Goal: Information Seeking & Learning: Learn about a topic

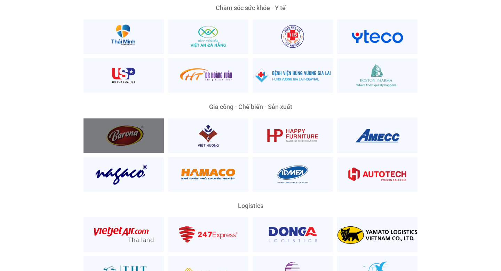
scroll to position [1469, 0]
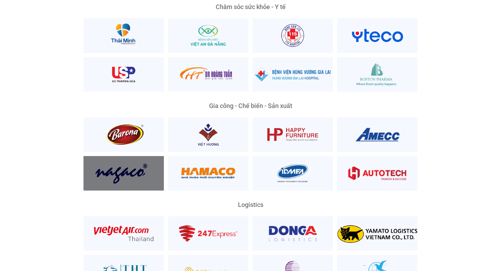
click at [139, 166] on div at bounding box center [124, 173] width 80 height 34
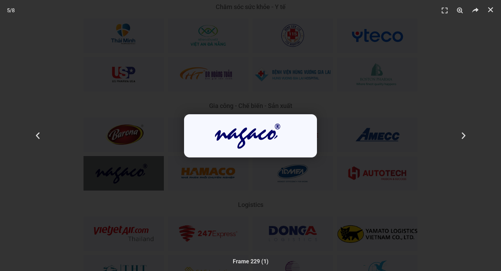
click at [139, 166] on div "5 / 8" at bounding box center [250, 135] width 452 height 222
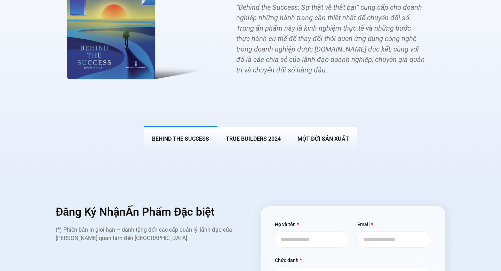
scroll to position [2664, 0]
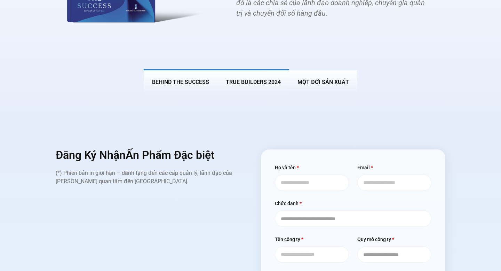
click at [270, 79] on span "True Builders 2024" at bounding box center [253, 82] width 55 height 7
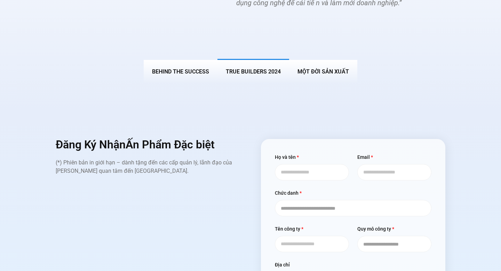
scroll to position [2654, 0]
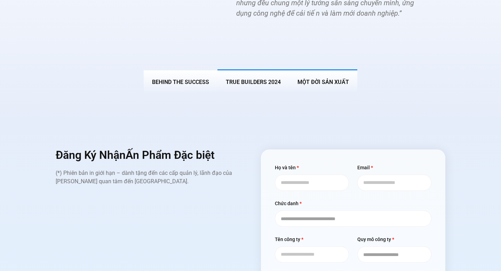
click at [320, 79] on span "MỘT ĐỜI SẢN XUẤT" at bounding box center [324, 82] width 52 height 7
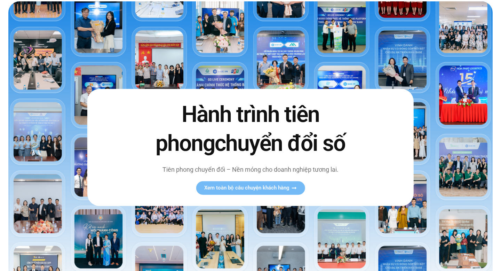
scroll to position [0, 0]
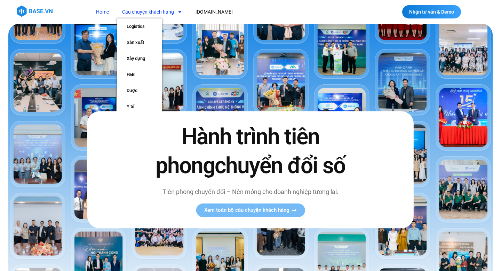
click at [170, 13] on link "Câu chuyện khách hàng" at bounding box center [152, 12] width 71 height 13
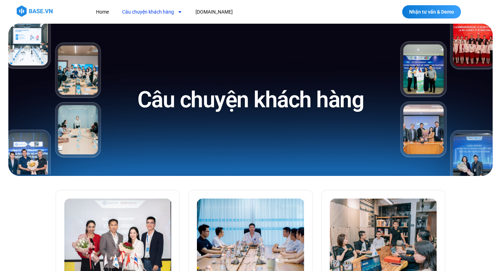
click at [163, 15] on link "Câu chuyện khách hàng" at bounding box center [152, 12] width 71 height 13
click at [155, 11] on link "Câu chuyện khách hàng" at bounding box center [152, 12] width 71 height 13
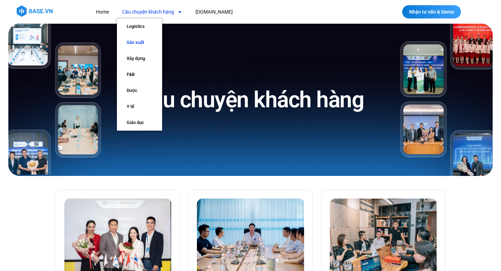
click at [139, 41] on link "Sản xuất" at bounding box center [139, 42] width 45 height 16
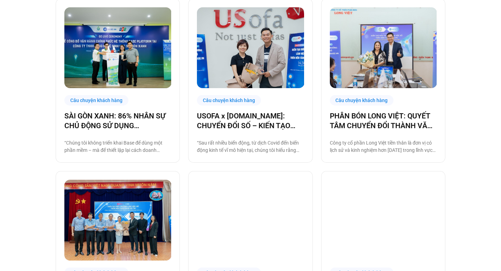
scroll to position [195, 0]
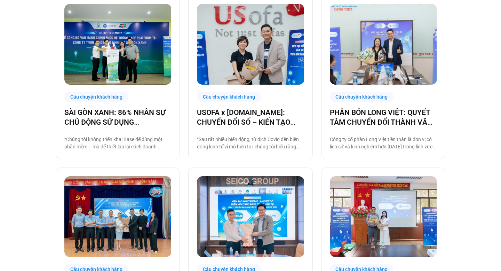
click at [128, 72] on img at bounding box center [117, 44] width 107 height 80
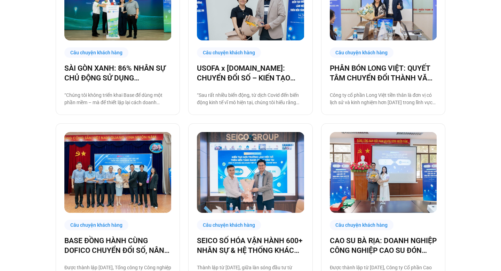
scroll to position [244, 0]
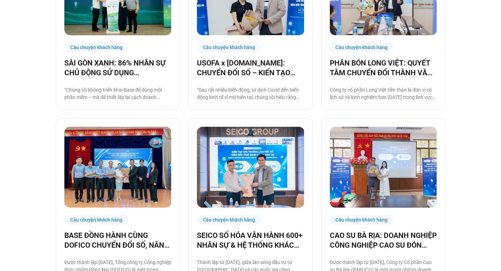
click at [112, 251] on div "BASE ĐỒNG HÀNH CÙNG DOFICO CHUYỂN ĐỔI SỐ, NÂNG CAO VỊ THẾ DOANH NGHIỆP VIỆT Đượ…" at bounding box center [117, 251] width 107 height 43
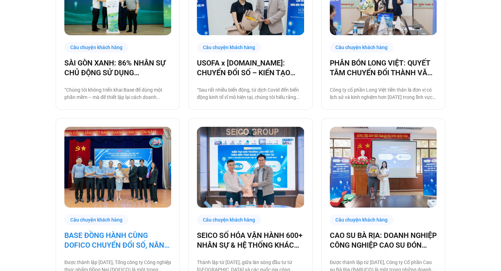
click at [115, 242] on link "BASE ĐỒNG HÀNH CÙNG DOFICO CHUYỂN ĐỔI SỐ, NÂNG CAO VỊ THẾ DOANH NGHIỆP VIỆT" at bounding box center [117, 239] width 107 height 19
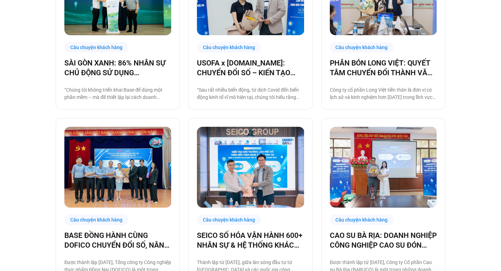
scroll to position [286, 0]
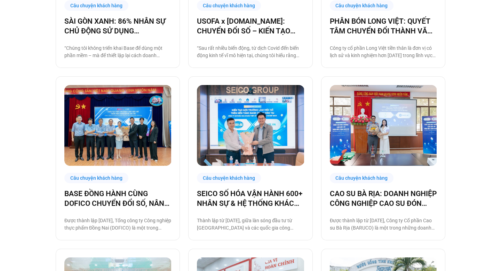
click at [372, 189] on link "CAO SU BÀ RỊA: DOANH NGHIỆP CÔNG NGHIỆP CAO SU ĐÓN ĐẦU CHUYỂN ĐỔI SỐ" at bounding box center [383, 198] width 107 height 19
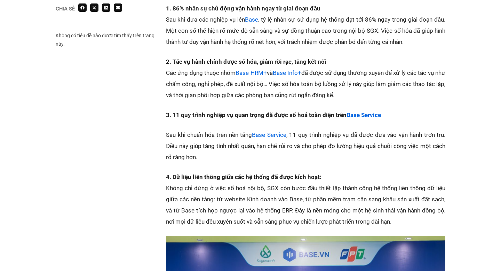
scroll to position [1045, 0]
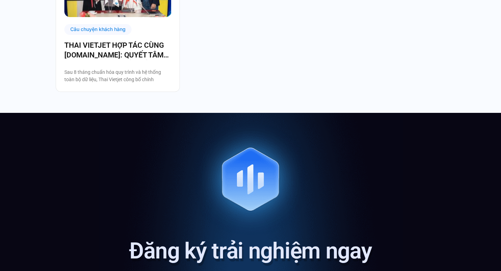
scroll to position [1513, 0]
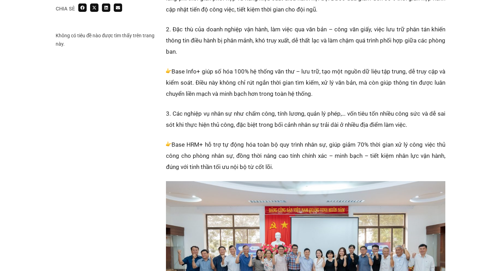
scroll to position [771, 0]
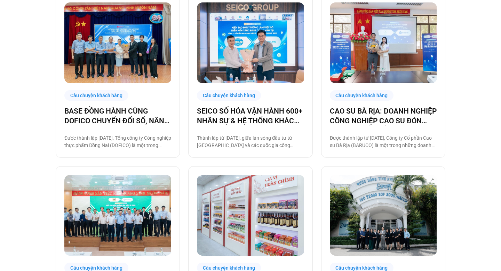
scroll to position [408, 0]
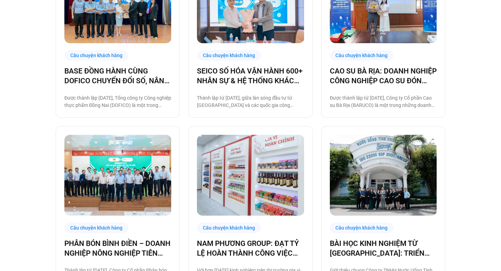
click at [249, 203] on img at bounding box center [250, 175] width 107 height 80
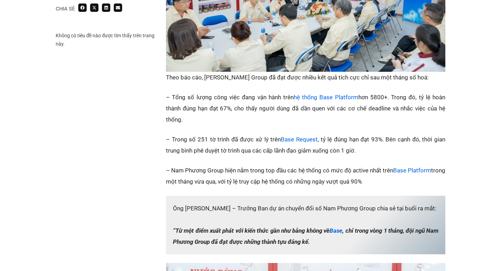
scroll to position [644, 0]
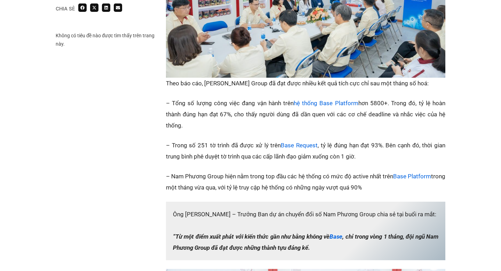
click at [431, 173] on link "Base Platform" at bounding box center [412, 176] width 38 height 7
